Goal: Task Accomplishment & Management: Manage account settings

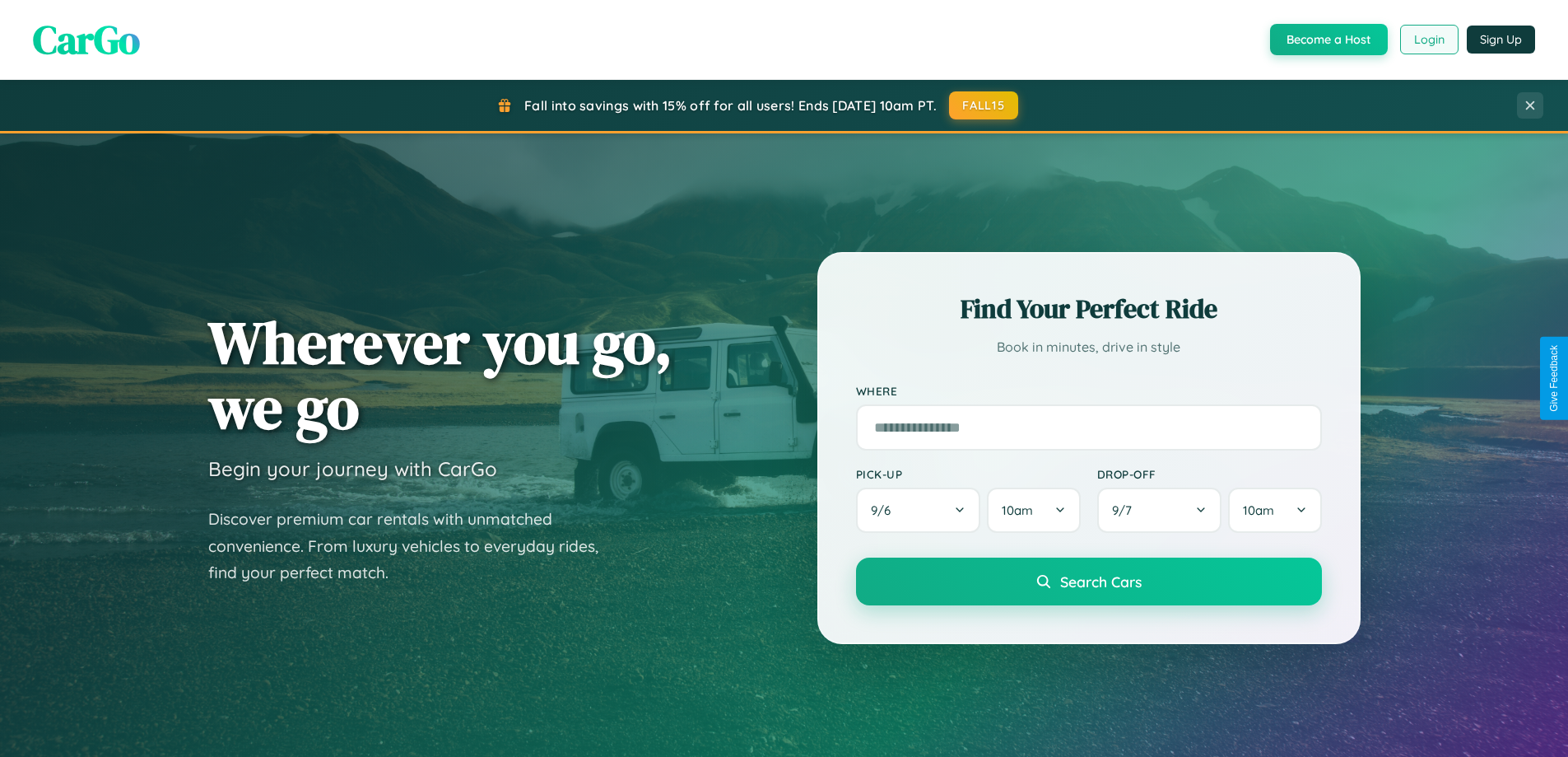
click at [1428, 39] on button "Login" at bounding box center [1430, 39] width 58 height 30
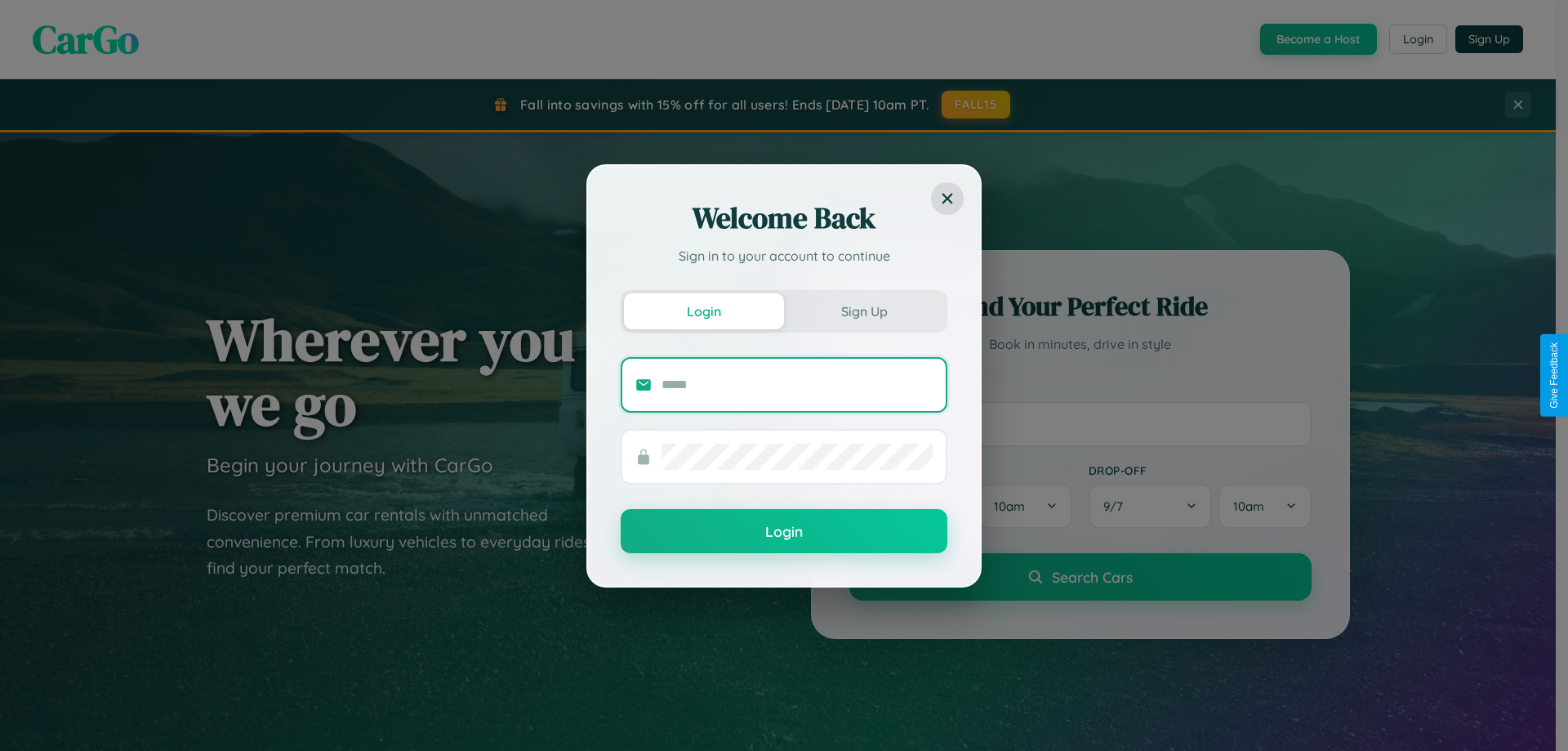
click at [797, 384] on input "text" at bounding box center [797, 385] width 271 height 26
type input "**********"
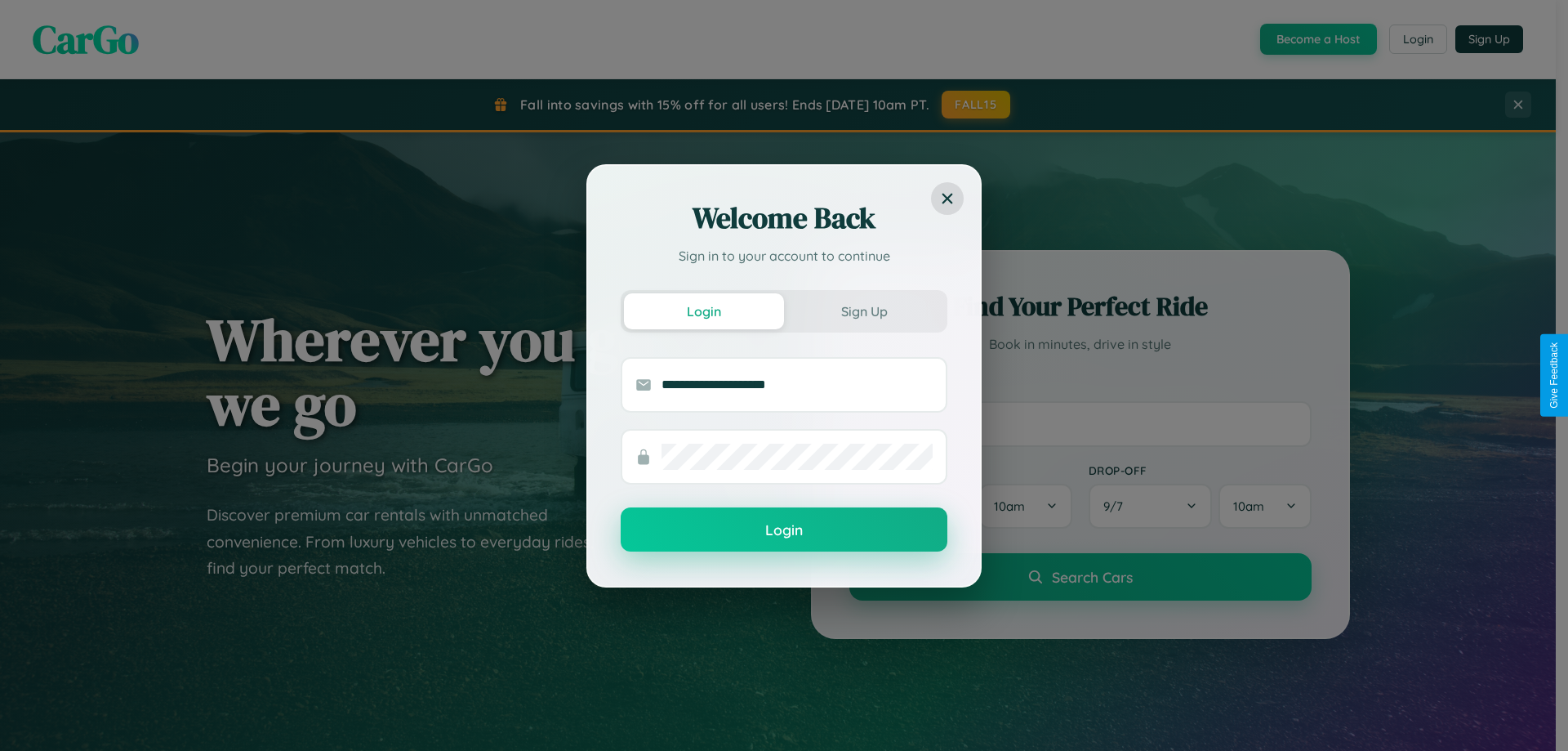
click at [784, 531] on button "Login" at bounding box center [784, 530] width 327 height 44
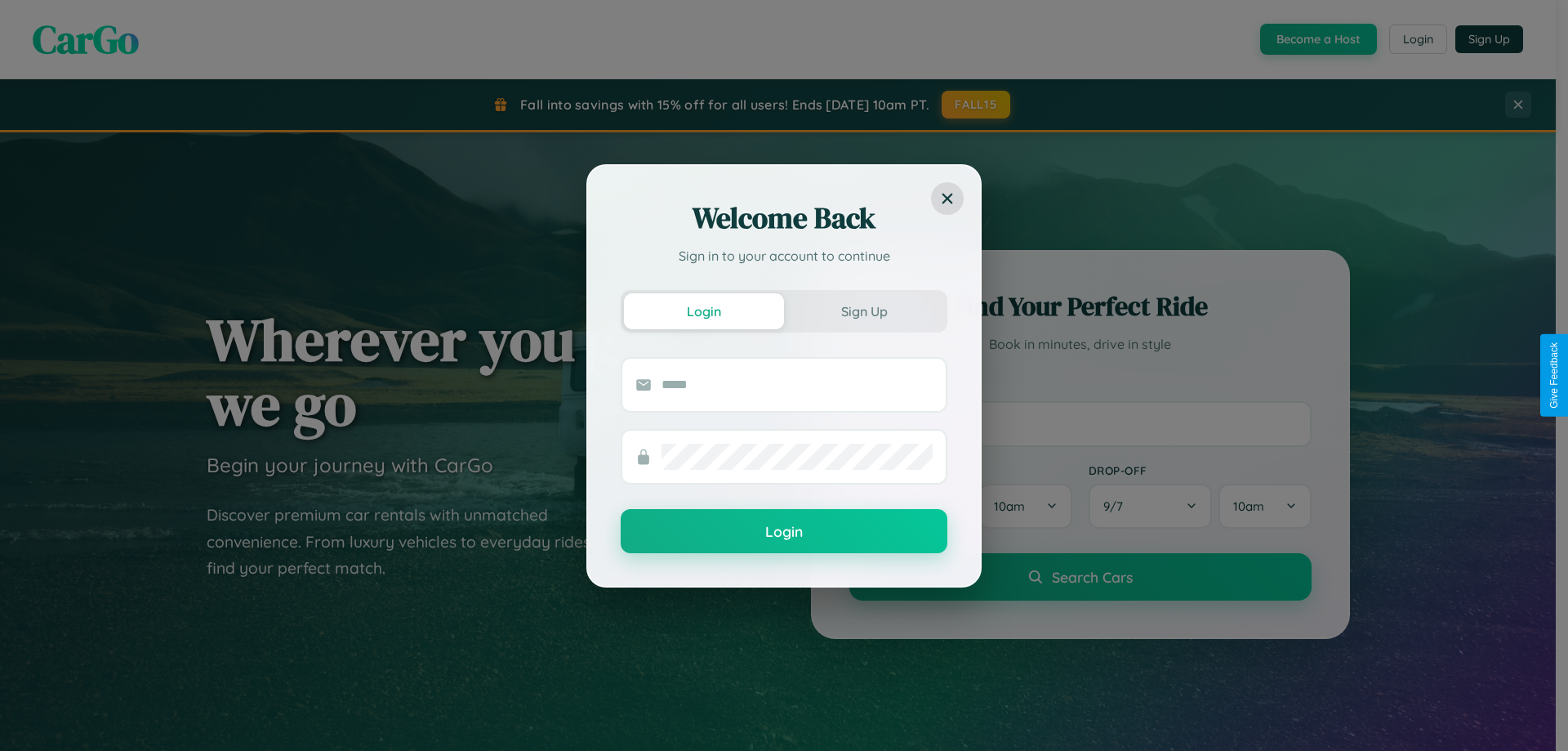
click at [1416, 39] on div "Welcome Back Sign in to your account to continue Login Sign Up Login" at bounding box center [784, 376] width 1568 height 751
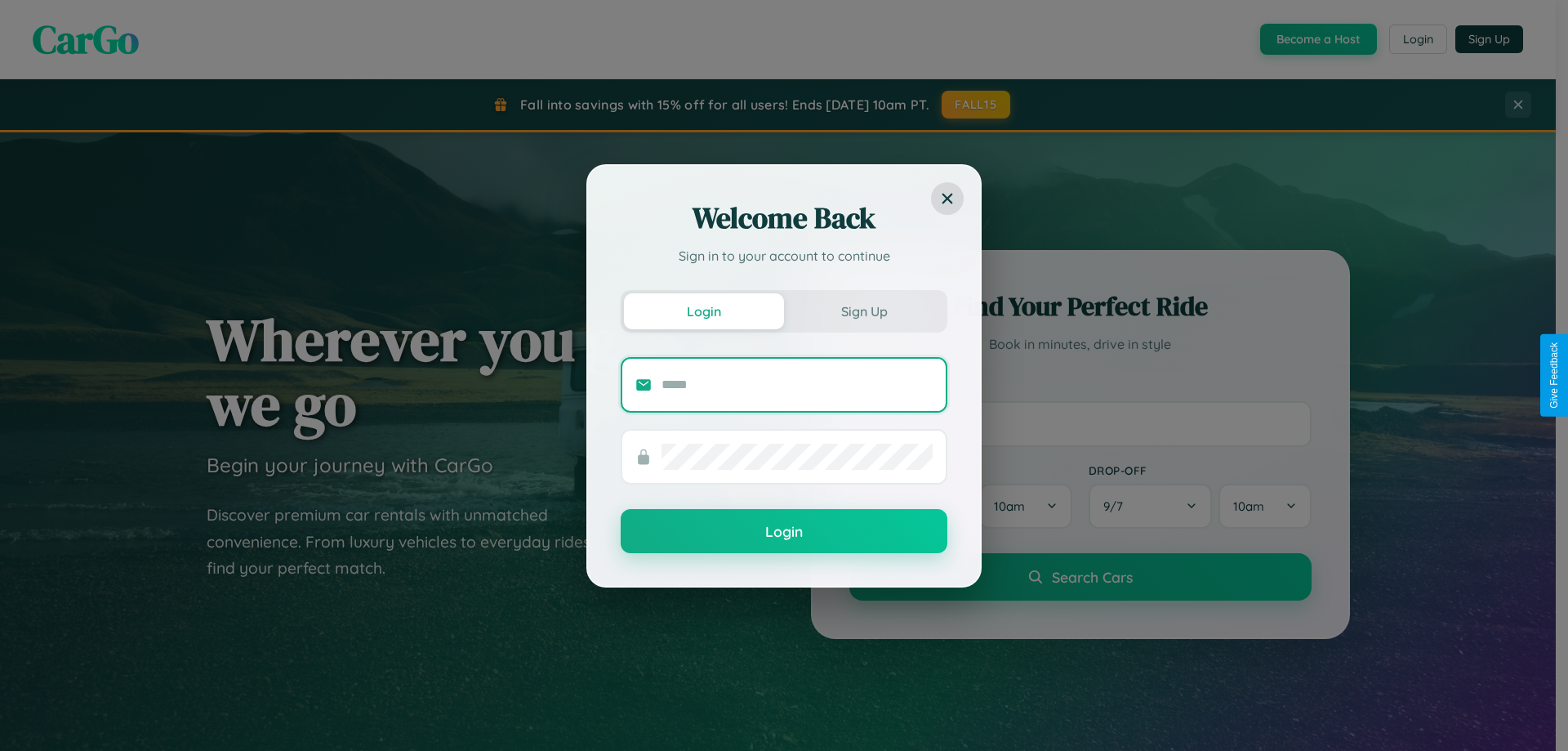
click at [797, 384] on input "text" at bounding box center [797, 385] width 271 height 26
type input "**********"
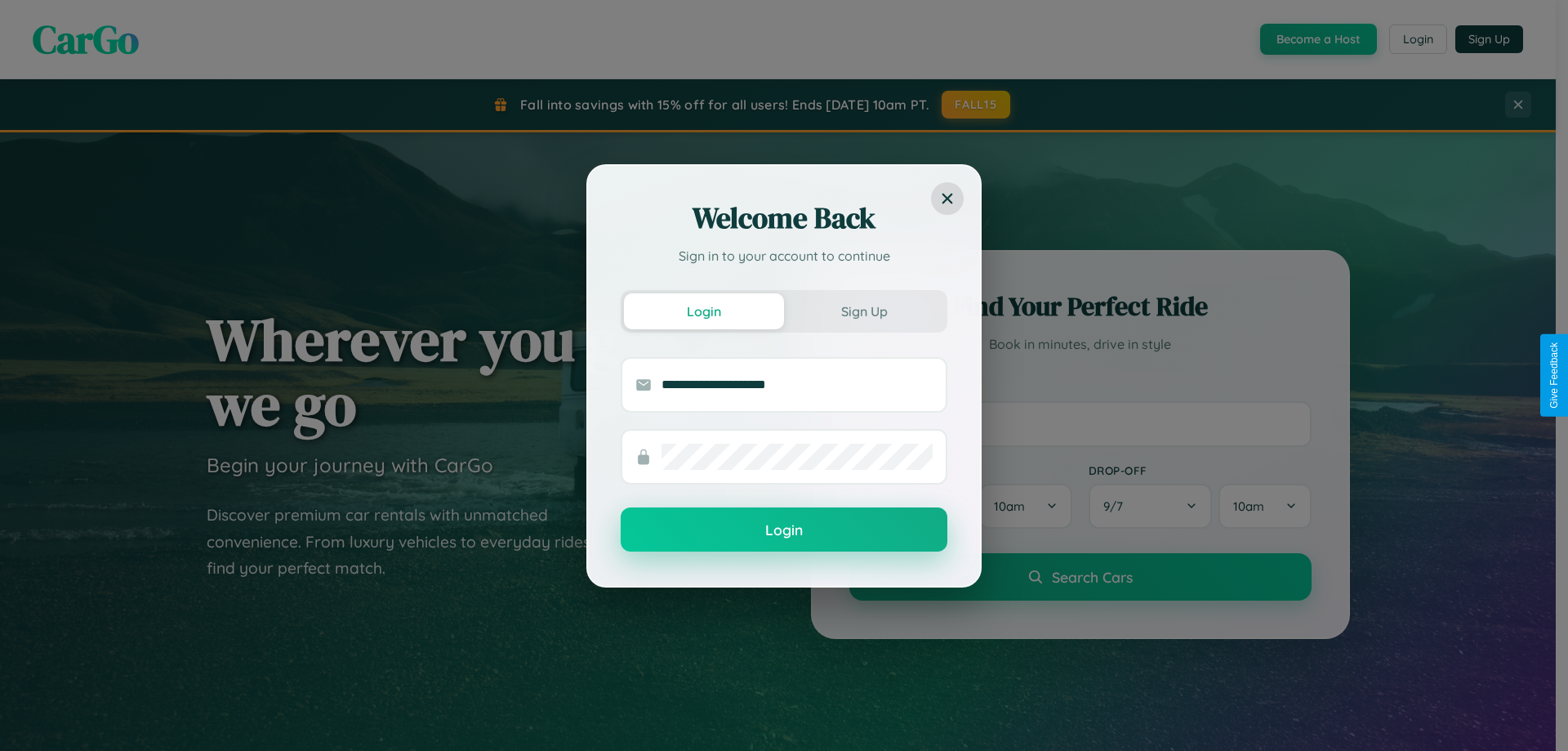
click at [784, 530] on button "Login" at bounding box center [784, 530] width 327 height 44
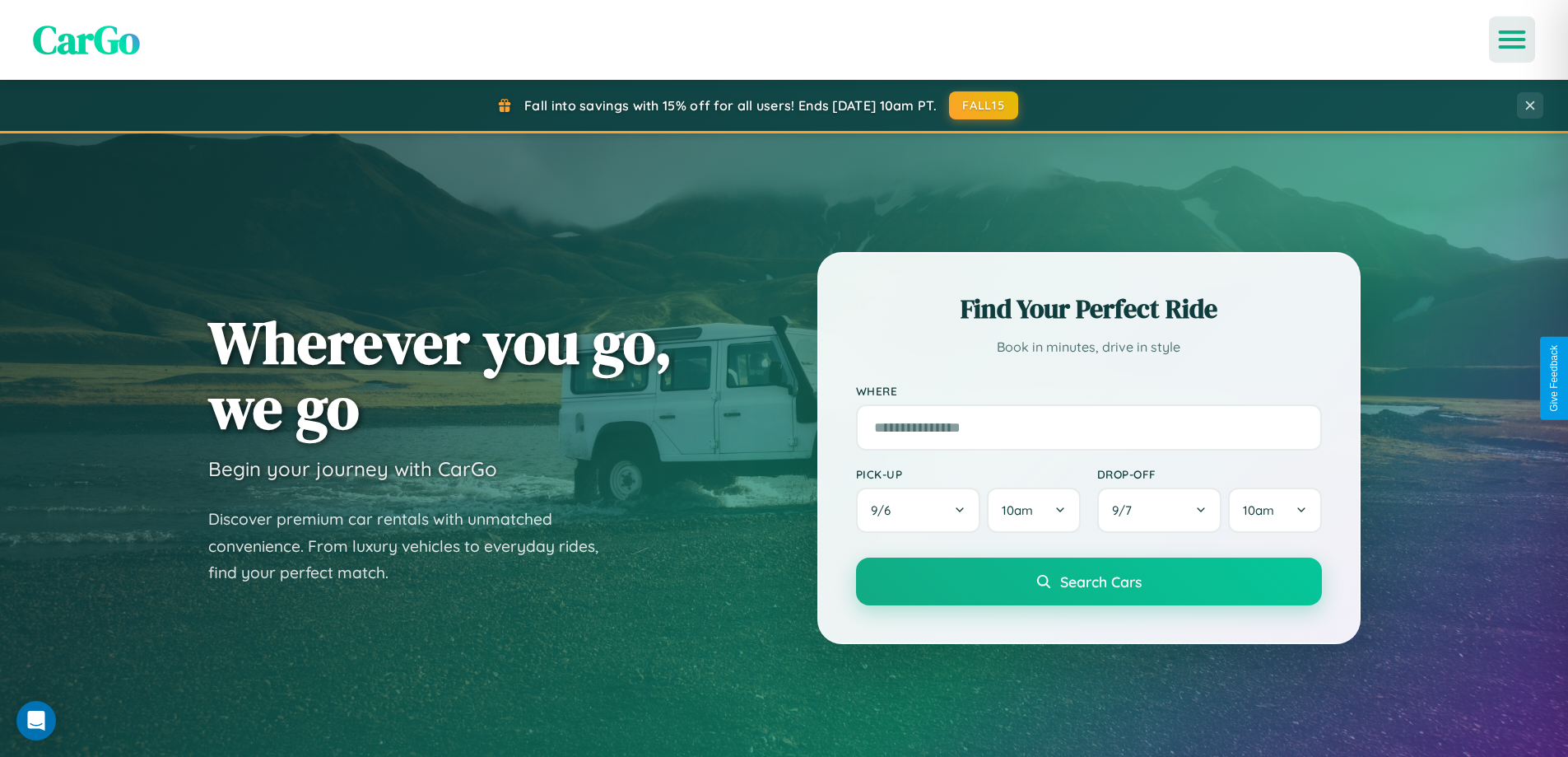
click at [1512, 39] on icon "Open menu" at bounding box center [1512, 39] width 24 height 15
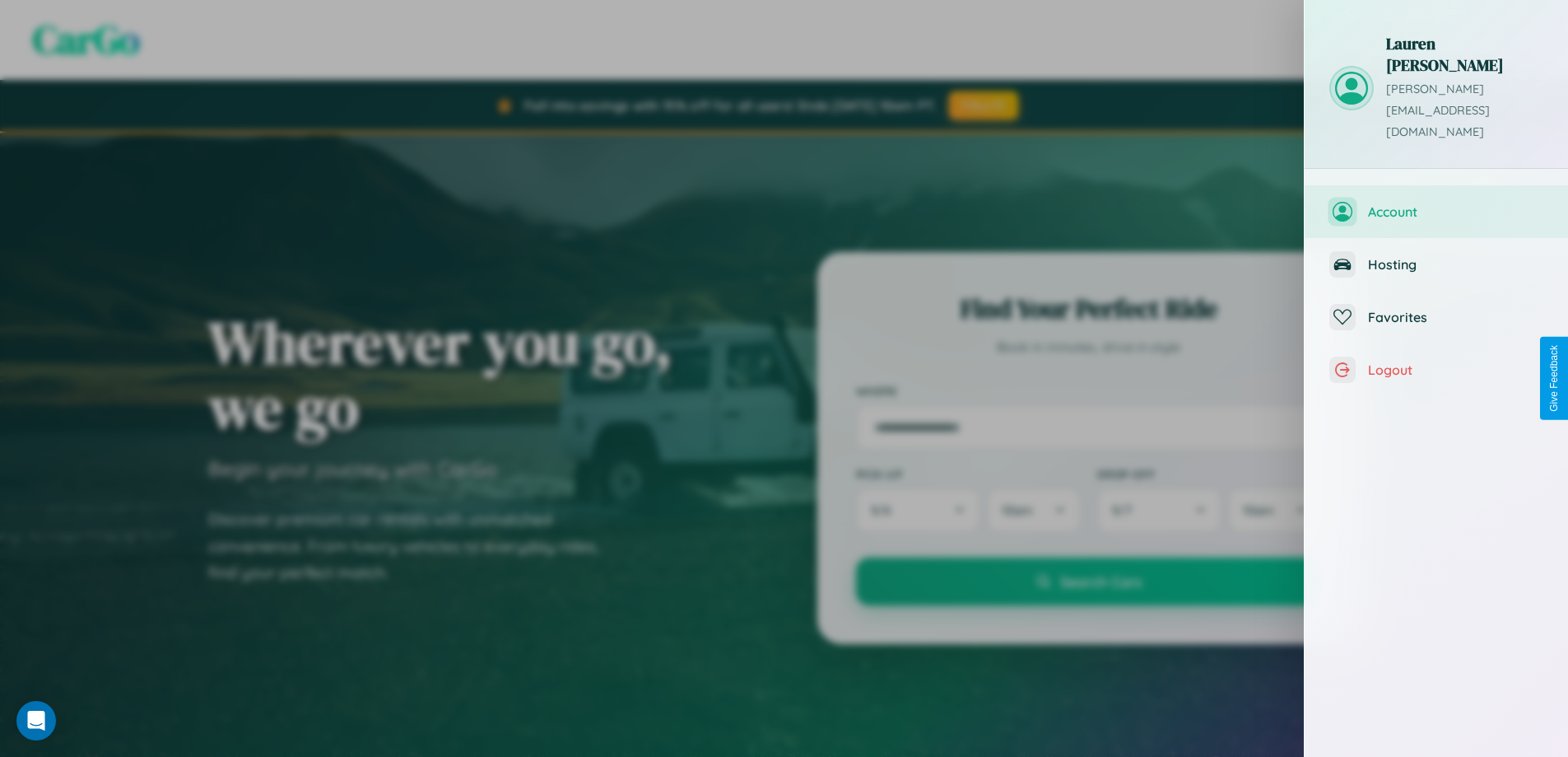
click at [1436, 203] on span "Account" at bounding box center [1455, 211] width 175 height 16
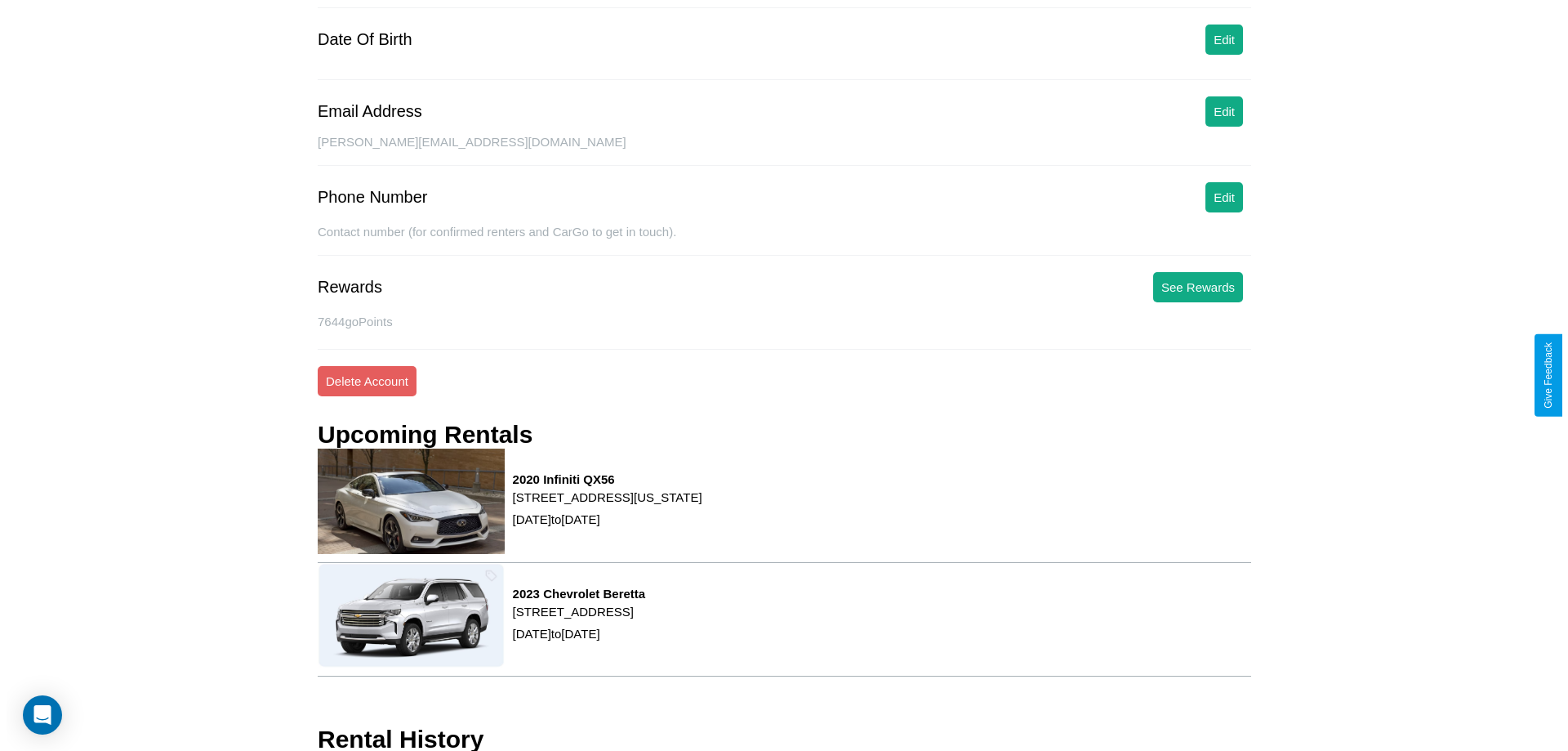
scroll to position [208, 0]
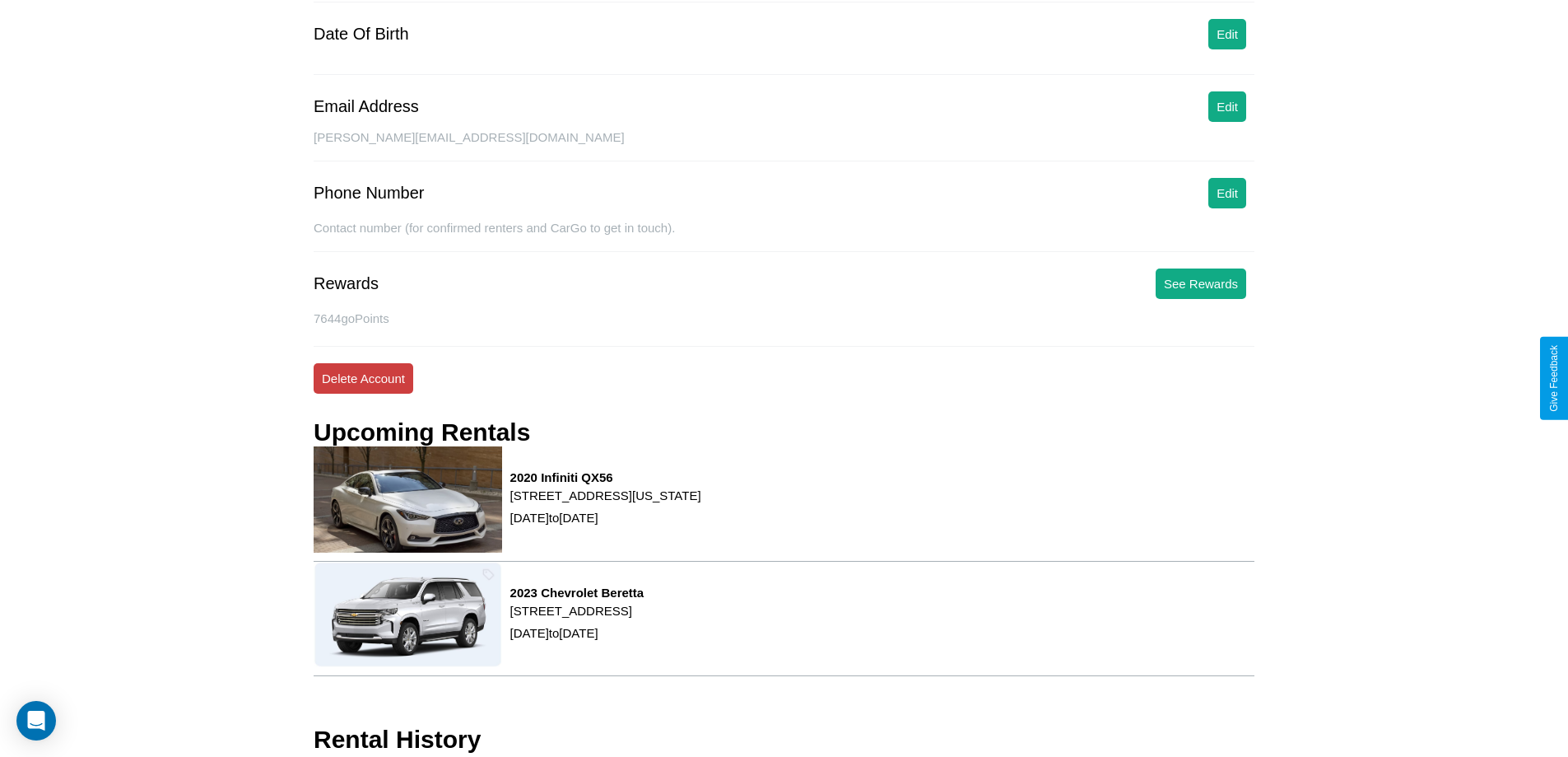
click at [363, 378] on button "Delete Account" at bounding box center [363, 378] width 100 height 31
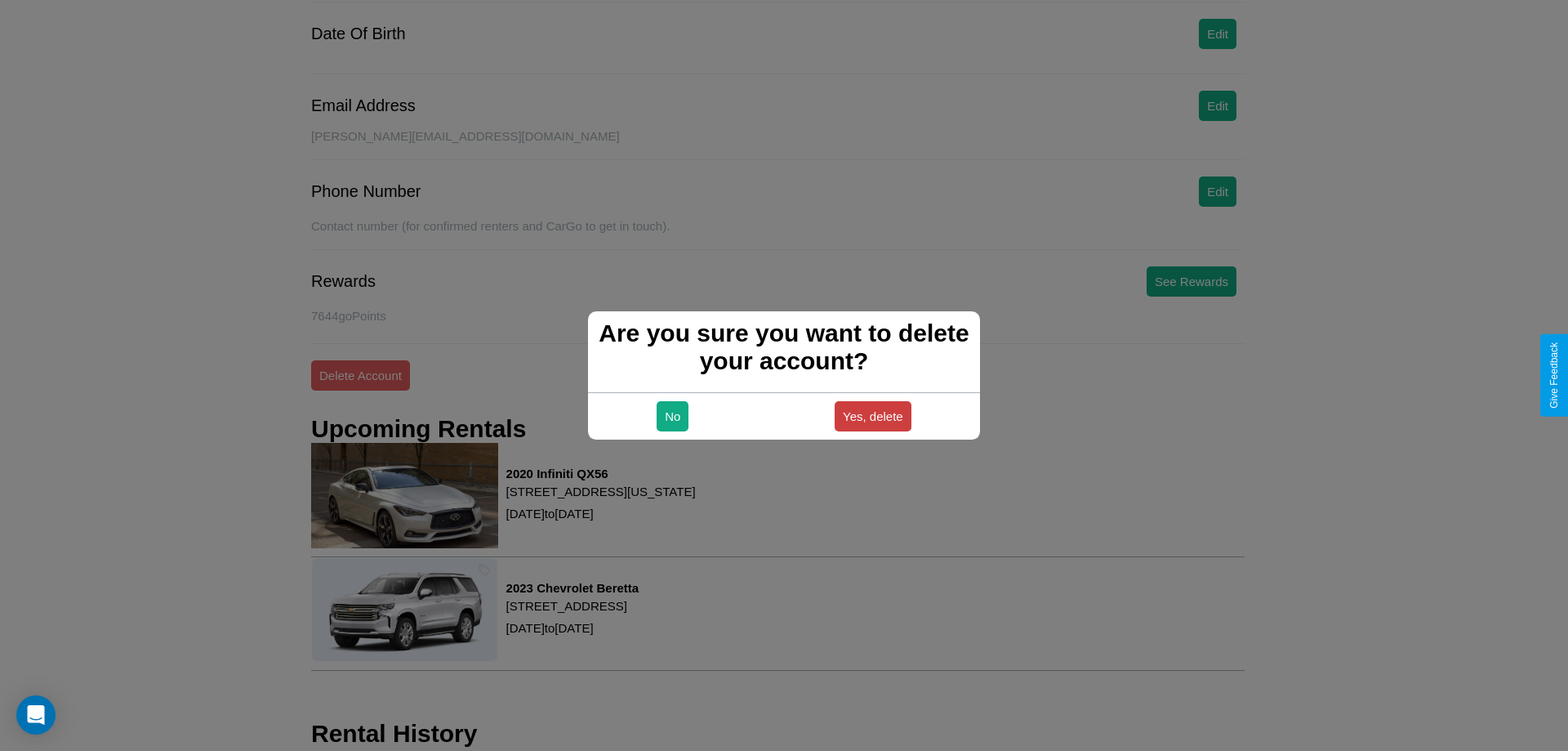
click at [872, 416] on button "Yes, delete" at bounding box center [873, 416] width 77 height 31
